Goal: Information Seeking & Learning: Find specific page/section

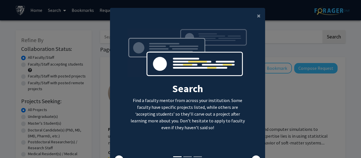
scroll to position [30, 0]
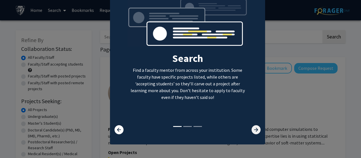
click at [254, 130] on icon at bounding box center [255, 129] width 9 height 9
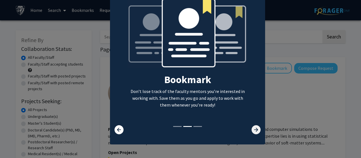
click at [253, 129] on icon at bounding box center [255, 129] width 9 height 9
click at [252, 128] on icon at bounding box center [255, 129] width 9 height 9
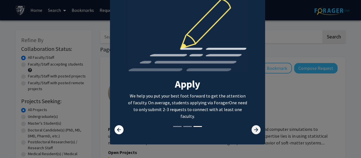
click at [252, 128] on icon at bounding box center [255, 129] width 9 height 9
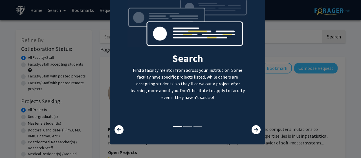
scroll to position [0, 0]
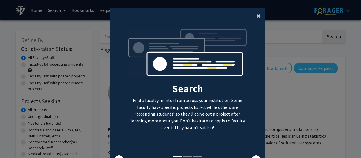
click at [258, 15] on span "×" at bounding box center [259, 15] width 4 height 9
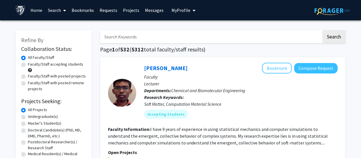
click at [124, 34] on input "Search Keywords" at bounding box center [210, 36] width 221 height 13
type input "A"
click at [342, 37] on button "Search" at bounding box center [333, 36] width 23 height 13
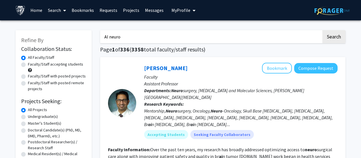
click at [155, 33] on input "AI neuro" at bounding box center [210, 36] width 221 height 13
click at [337, 37] on button "Search" at bounding box center [333, 36] width 23 height 13
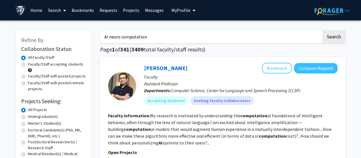
click at [229, 37] on input "AI neuro computation" at bounding box center [210, 36] width 221 height 13
type input "A"
type input "isik"
click at [322, 30] on button "Search" at bounding box center [333, 36] width 23 height 13
